Goal: Task Accomplishment & Management: Complete application form

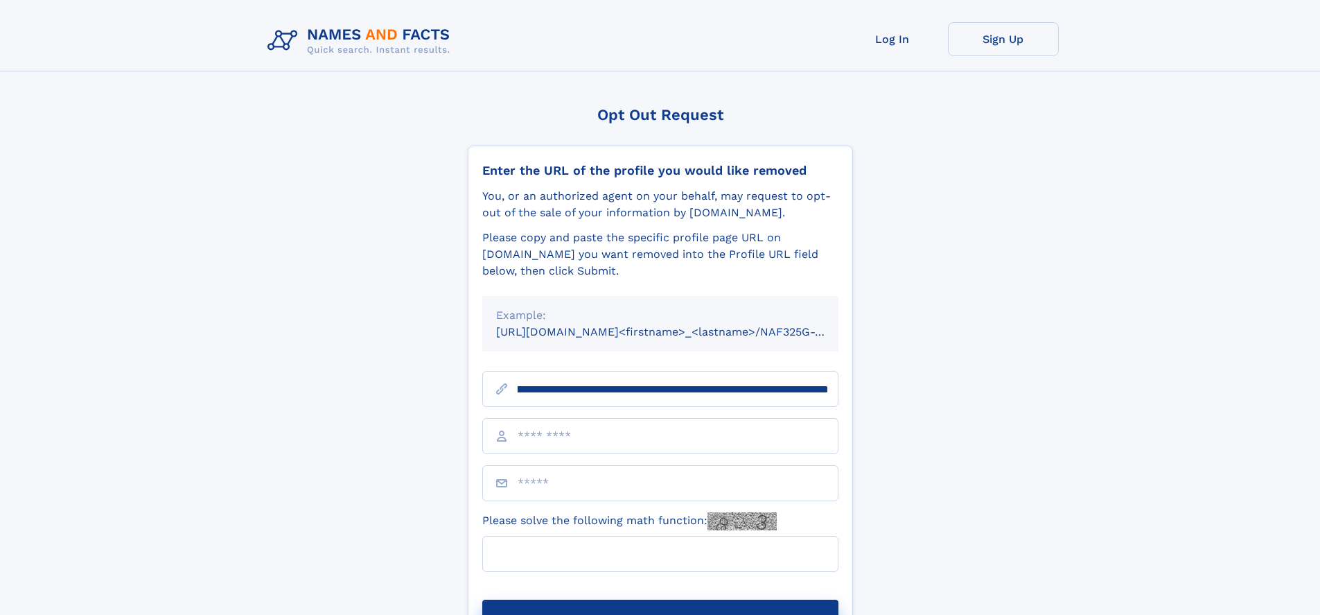
scroll to position [0, 160]
type input "**********"
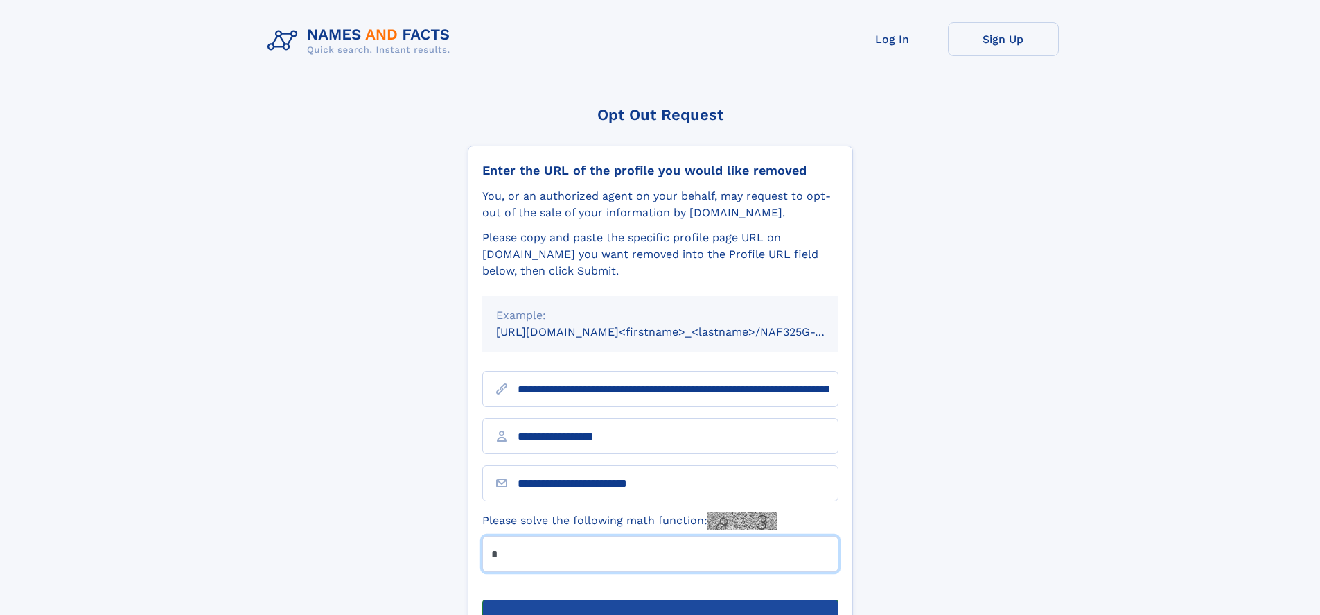
type input "*"
click at [660, 600] on button "Submit Opt Out Request" at bounding box center [660, 622] width 356 height 44
